Goal: Task Accomplishment & Management: Manage account settings

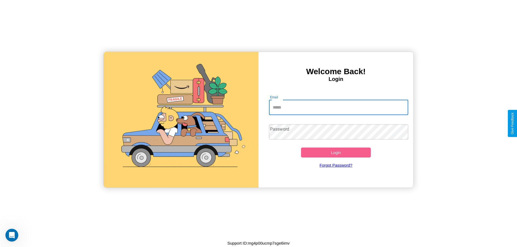
click at [338, 107] on input "Email" at bounding box center [338, 107] width 139 height 15
type input "**********"
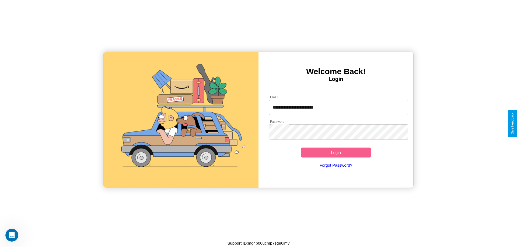
click at [336, 153] on button "Login" at bounding box center [336, 153] width 70 height 10
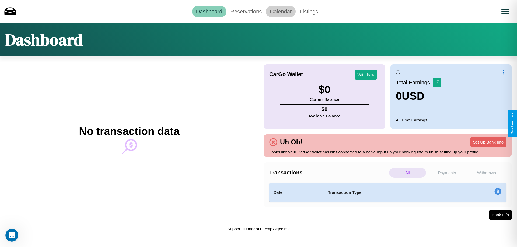
click at [281, 11] on link "Calendar" at bounding box center [281, 11] width 30 height 11
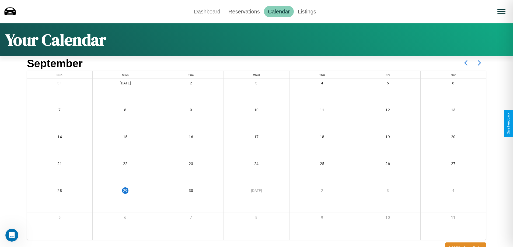
click at [479, 63] on icon at bounding box center [478, 62] width 13 height 13
click at [244, 11] on link "Reservations" at bounding box center [244, 11] width 40 height 11
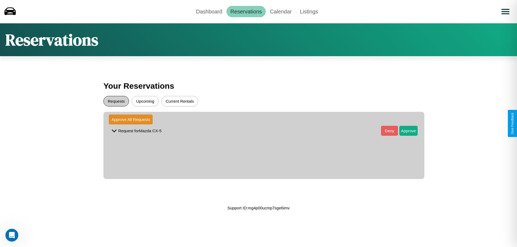
click at [116, 101] on button "Requests" at bounding box center [116, 101] width 26 height 10
click at [404, 131] on button "Approve" at bounding box center [408, 131] width 18 height 10
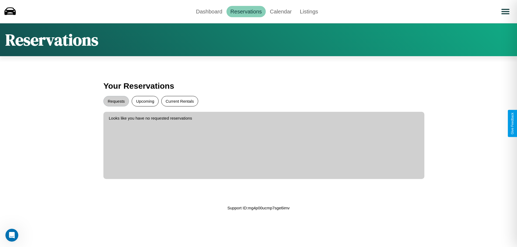
click at [180, 101] on button "Current Rentals" at bounding box center [179, 101] width 37 height 10
click at [209, 11] on link "Dashboard" at bounding box center [209, 11] width 34 height 11
